Goal: Task Accomplishment & Management: Manage account settings

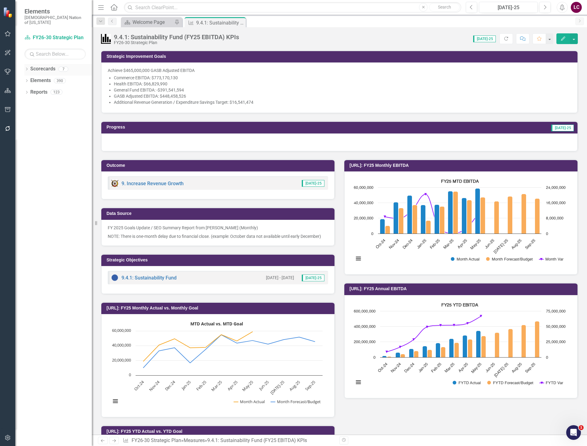
click at [26, 68] on icon "Dropdown" at bounding box center [26, 69] width 4 height 3
click at [47, 77] on link "FY26-30 Strategic Plan" at bounding box center [63, 80] width 58 height 7
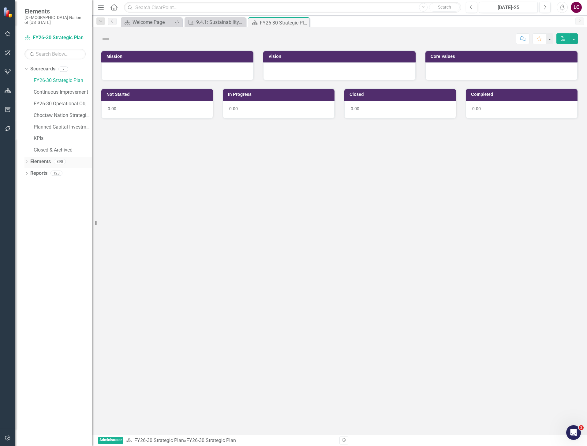
click at [39, 158] on link "Elements" at bounding box center [40, 161] width 21 height 7
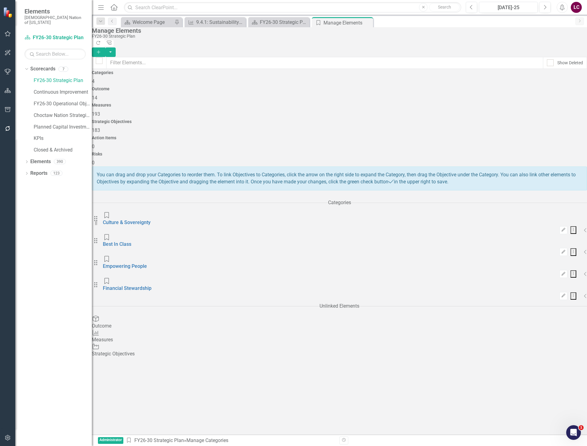
click at [100, 127] on span "183" at bounding box center [96, 130] width 8 height 6
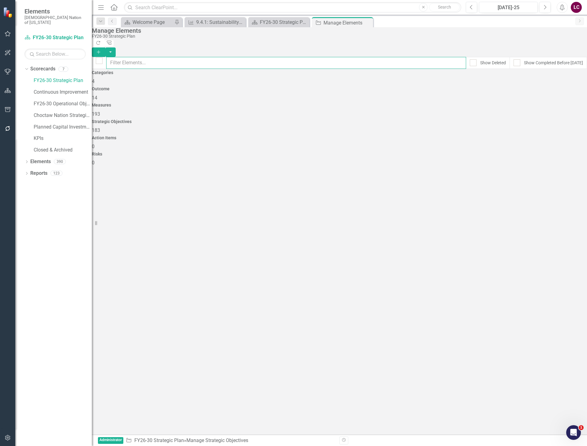
click at [325, 58] on input "text" at bounding box center [286, 63] width 360 height 12
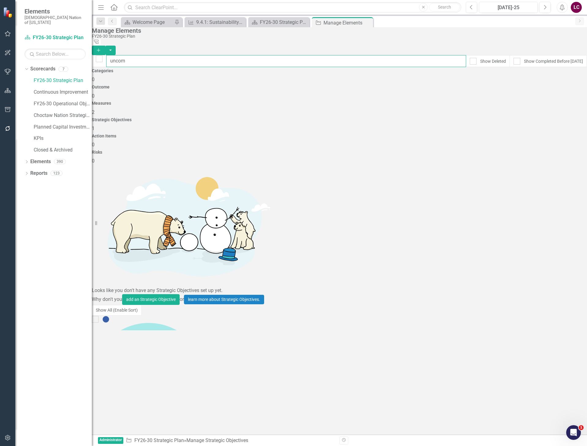
type input "uncom"
click at [206, 437] on link "[DATE]: Compensated Visits / Uncompensated Visits" at bounding box center [149, 440] width 114 height 6
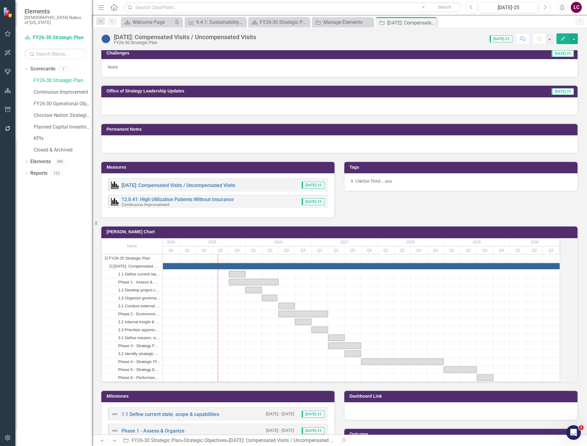
scroll to position [276, 0]
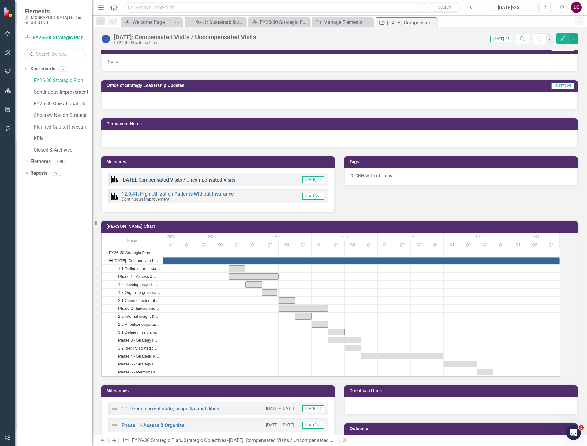
click at [219, 182] on link "[DATE]: Compensated Visits / Uncompensated Visits" at bounding box center [179, 180] width 114 height 6
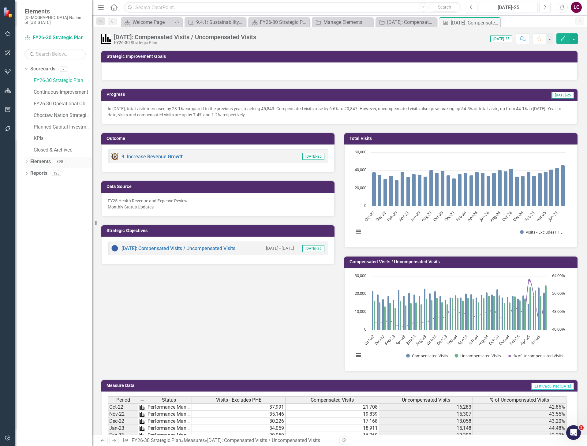
click at [38, 158] on link "Elements" at bounding box center [40, 161] width 21 height 7
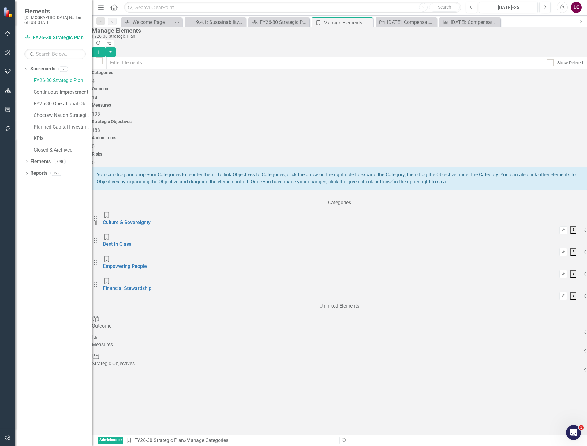
click at [100, 127] on span "183" at bounding box center [96, 130] width 8 height 6
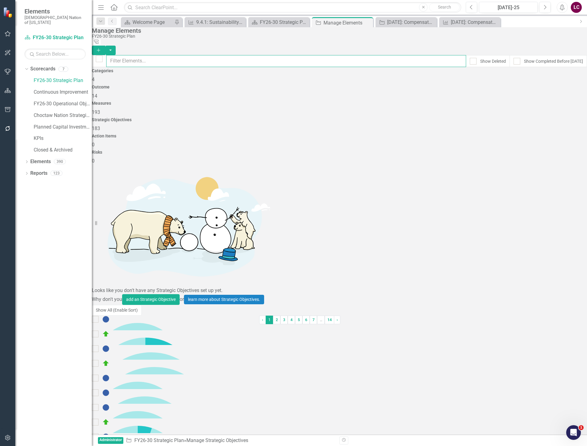
click at [341, 59] on input "text" at bounding box center [286, 61] width 360 height 12
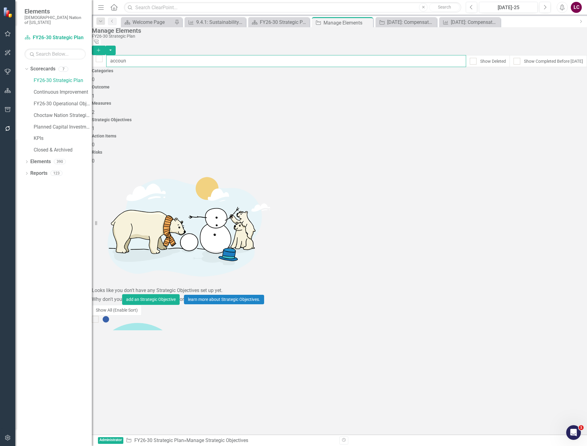
type input "accoun"
click at [174, 415] on link "[DATE]: Accounts Receivable (Health)" at bounding box center [133, 418] width 82 height 6
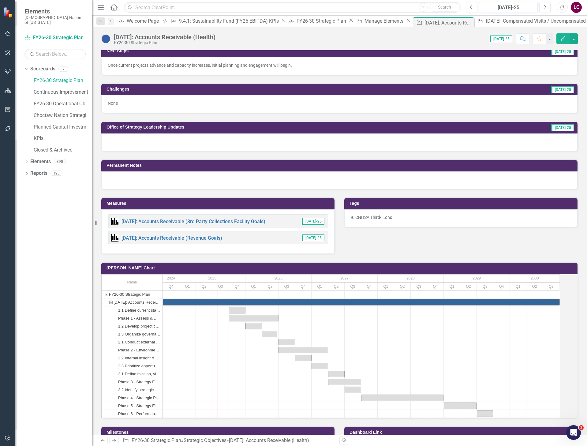
scroll to position [245, 0]
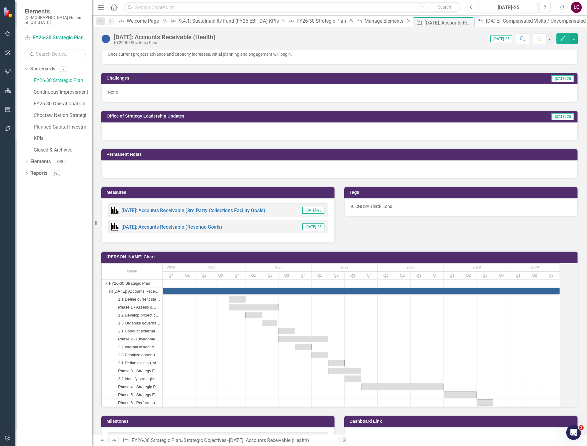
click at [207, 210] on div "[DATE]: Accounts Receivable (3rd Party Collections Facility Goals)" at bounding box center [188, 210] width 154 height 7
click at [207, 212] on link "[DATE]: Accounts Receivable (3rd Party Collections Facility Goals)" at bounding box center [194, 211] width 144 height 6
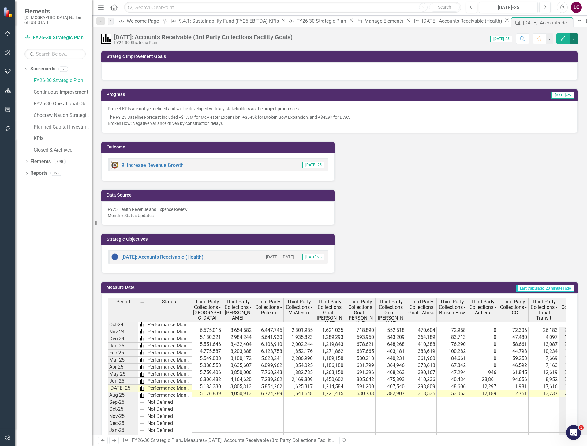
click at [573, 37] on button "button" at bounding box center [574, 38] width 8 height 11
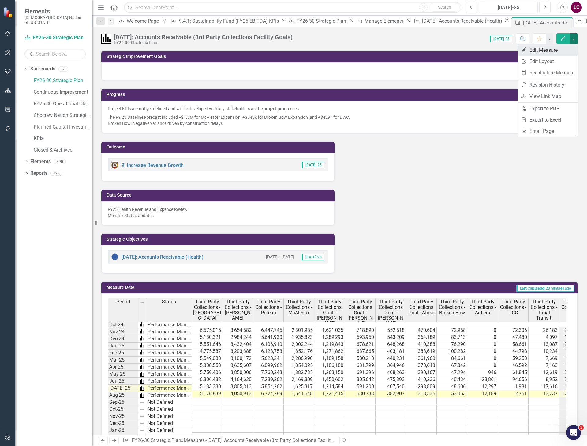
click at [548, 49] on link "Edit Edit Measure" at bounding box center [548, 49] width 60 height 11
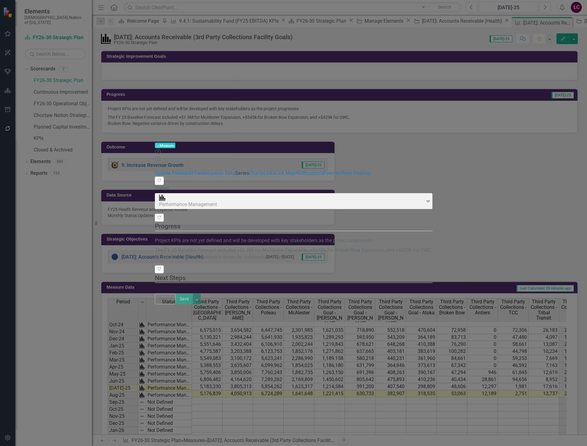
click at [235, 170] on link "Series" at bounding box center [242, 173] width 14 height 6
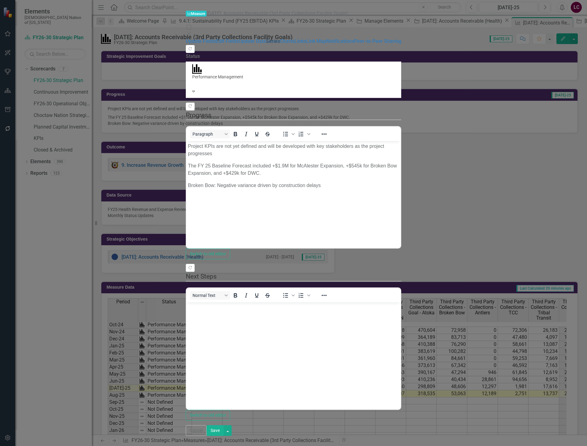
click at [266, 44] on link "Series" at bounding box center [273, 41] width 14 height 6
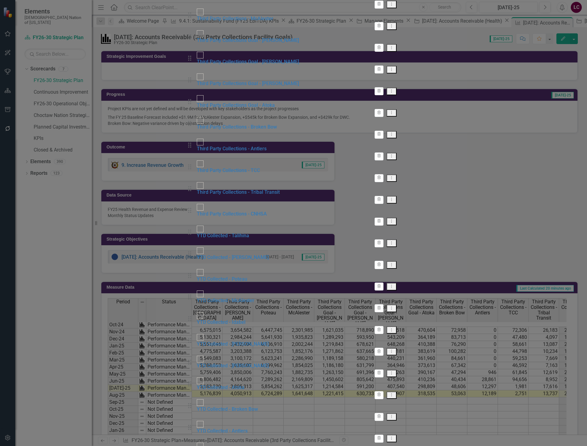
checkbox input "false"
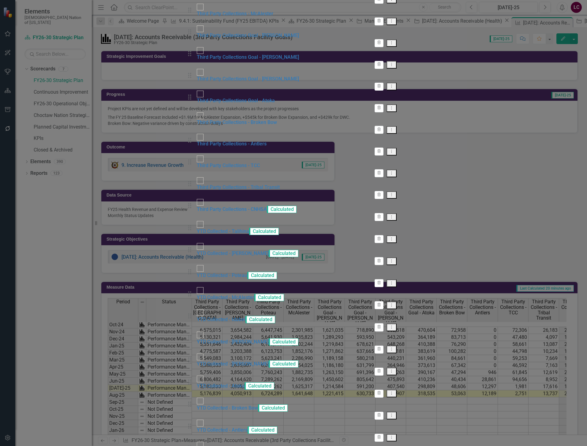
scroll to position [429, 0]
click at [555, 167] on link "Edit Edit Measure Series" at bounding box center [536, 169] width 69 height 11
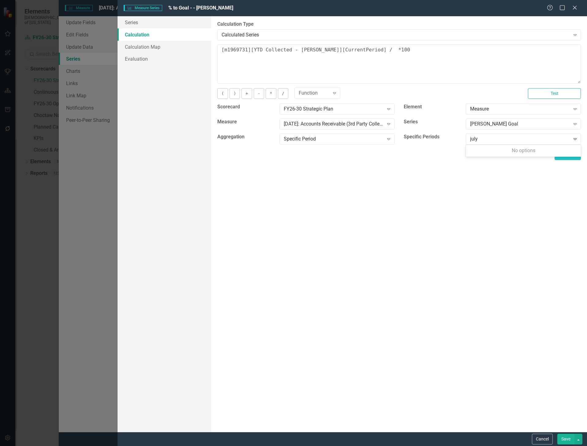
type input "jul"
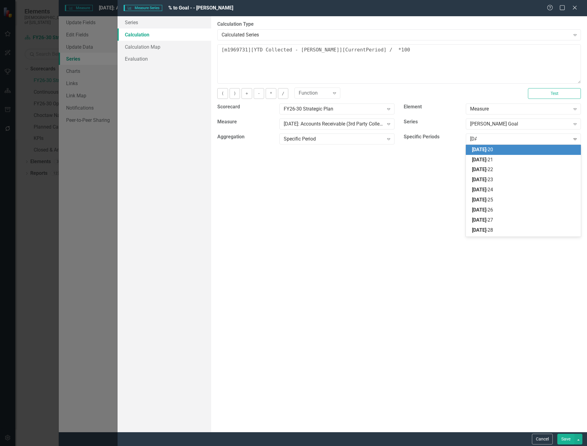
click at [483, 190] on span "Jul -24" at bounding box center [482, 190] width 21 height 6
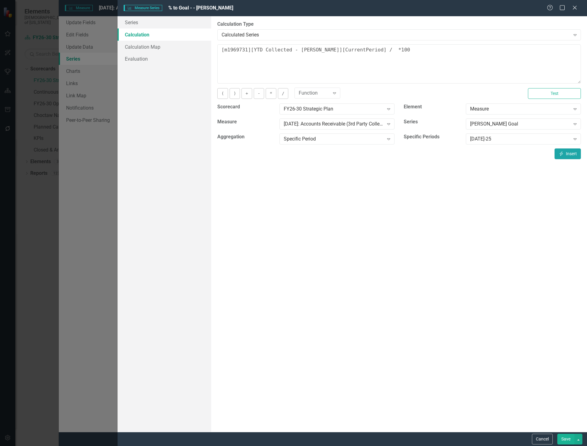
click at [570, 150] on button "Insert Insert" at bounding box center [568, 153] width 26 height 11
click at [560, 94] on button "Test" at bounding box center [554, 93] width 53 height 11
